Goal: Check status

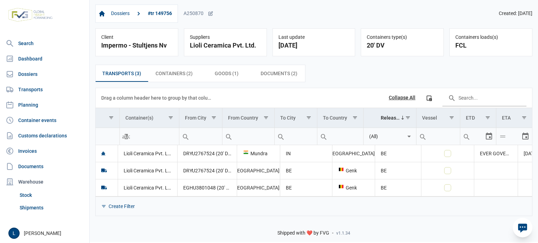
scroll to position [0, 58]
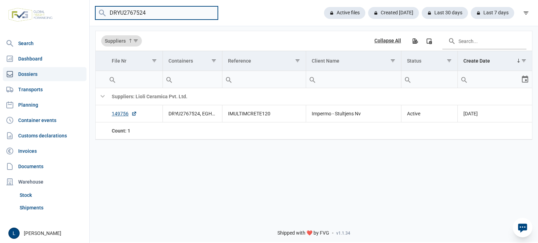
click at [141, 16] on input "DRYU2767524" at bounding box center [156, 13] width 123 height 14
paste input "UETU5939652"
type input "UETU5939652"
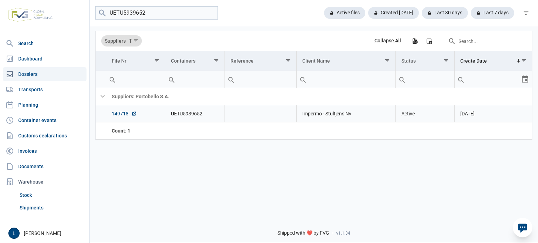
click at [116, 113] on link "149718" at bounding box center [124, 113] width 25 height 7
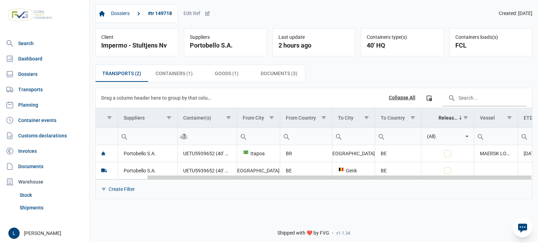
scroll to position [0, 58]
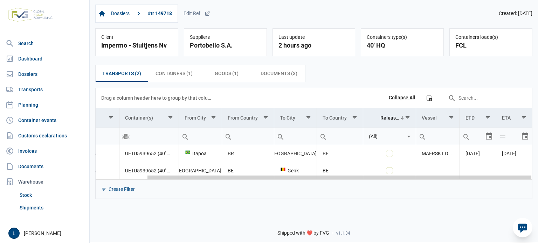
drag, startPoint x: 431, startPoint y: 178, endPoint x: 521, endPoint y: 178, distance: 89.6
click at [521, 178] on body "For evaluation purposes only. Redistribution prohibited. Please register an exi…" at bounding box center [269, 109] width 538 height 243
